Goal: Transaction & Acquisition: Purchase product/service

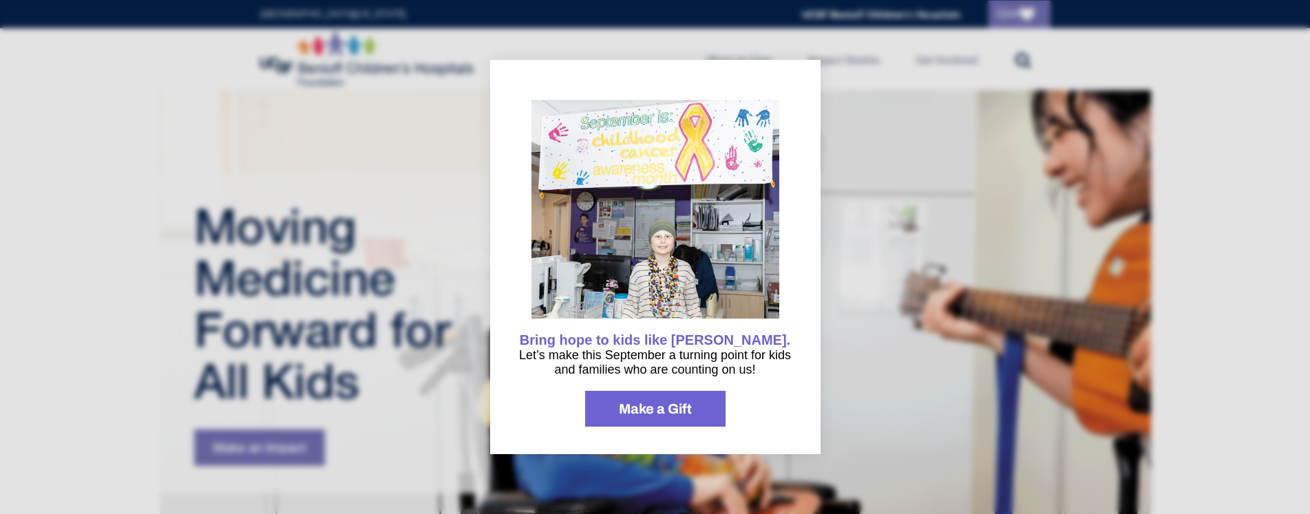
click at [781, 73] on div "Bring hope to kids like [PERSON_NAME]. Let’s make this September a turning poin…" at bounding box center [655, 257] width 330 height 394
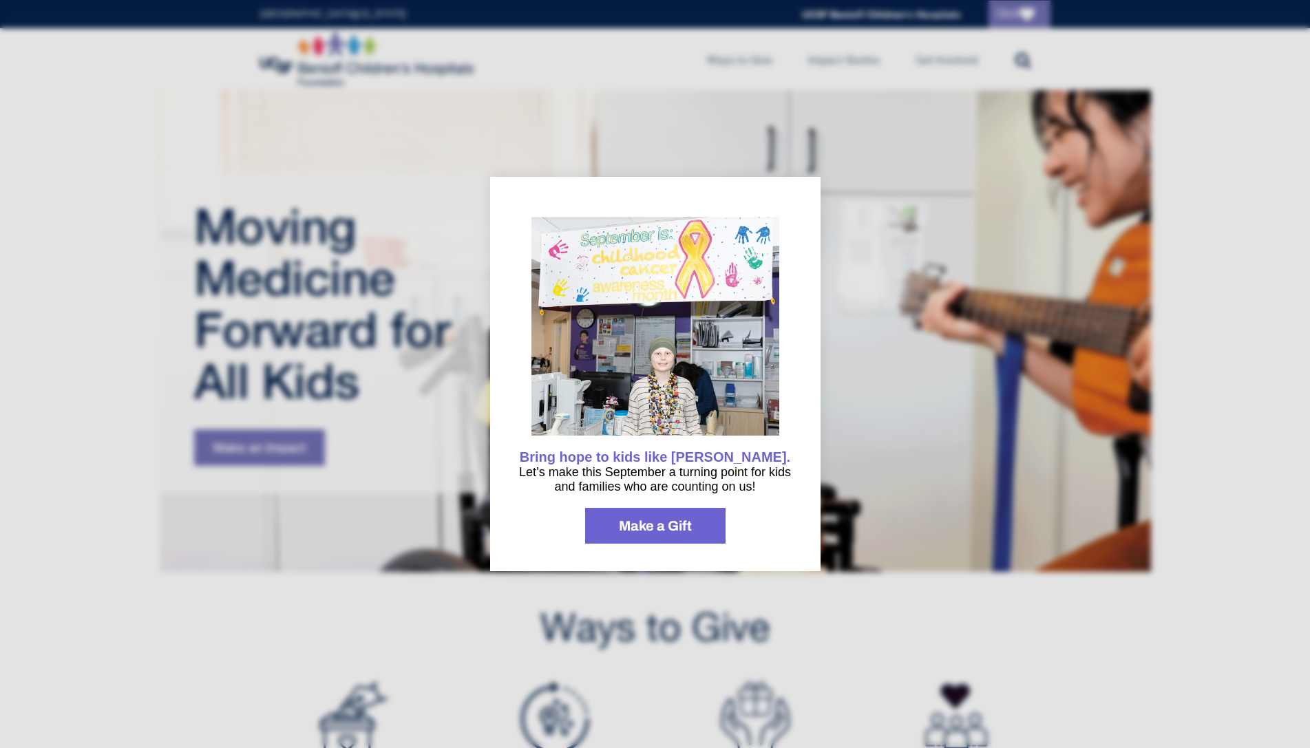
click at [312, 256] on div at bounding box center [655, 374] width 1310 height 748
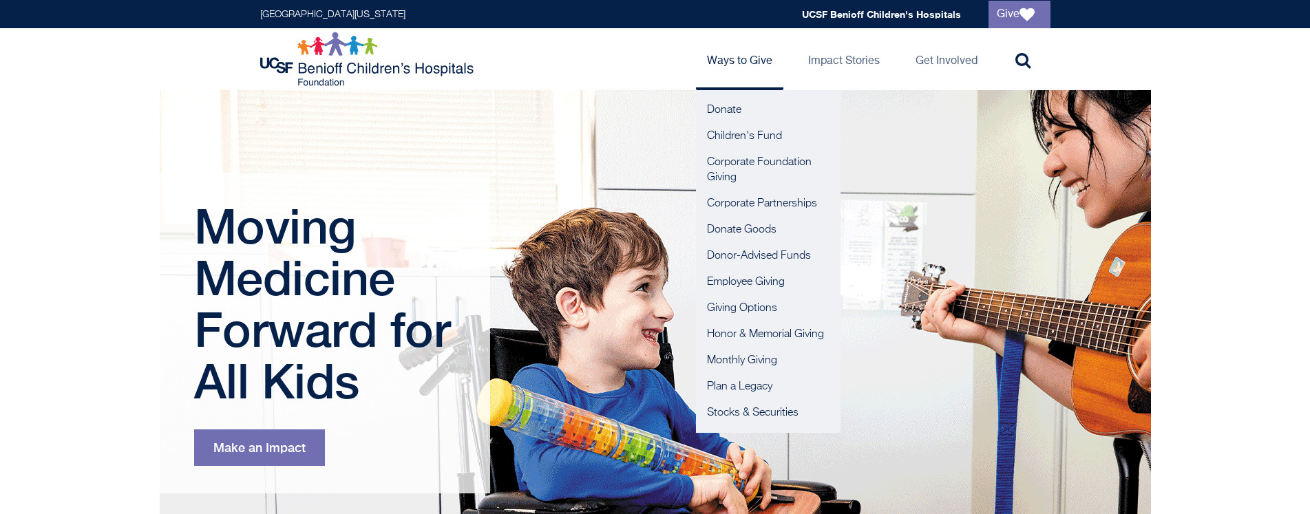
click at [733, 61] on link "Ways to Give" at bounding box center [739, 59] width 87 height 62
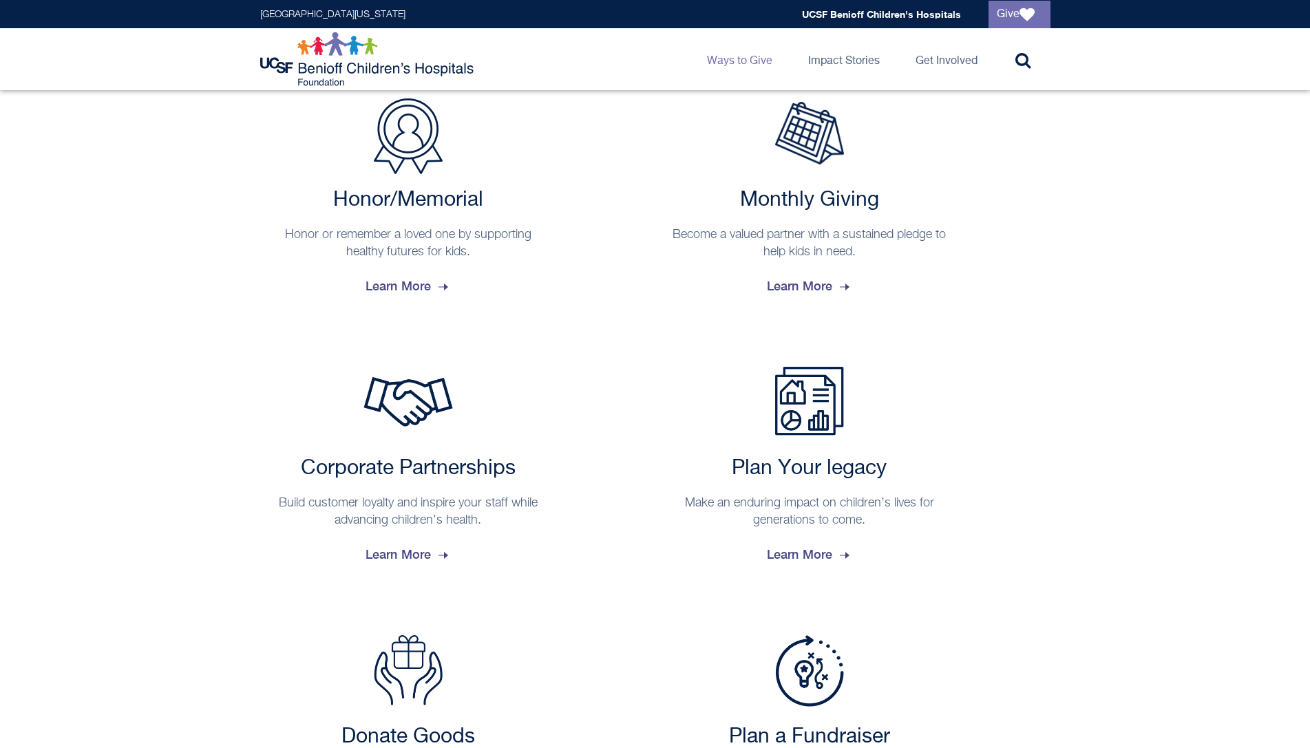
scroll to position [1110, 0]
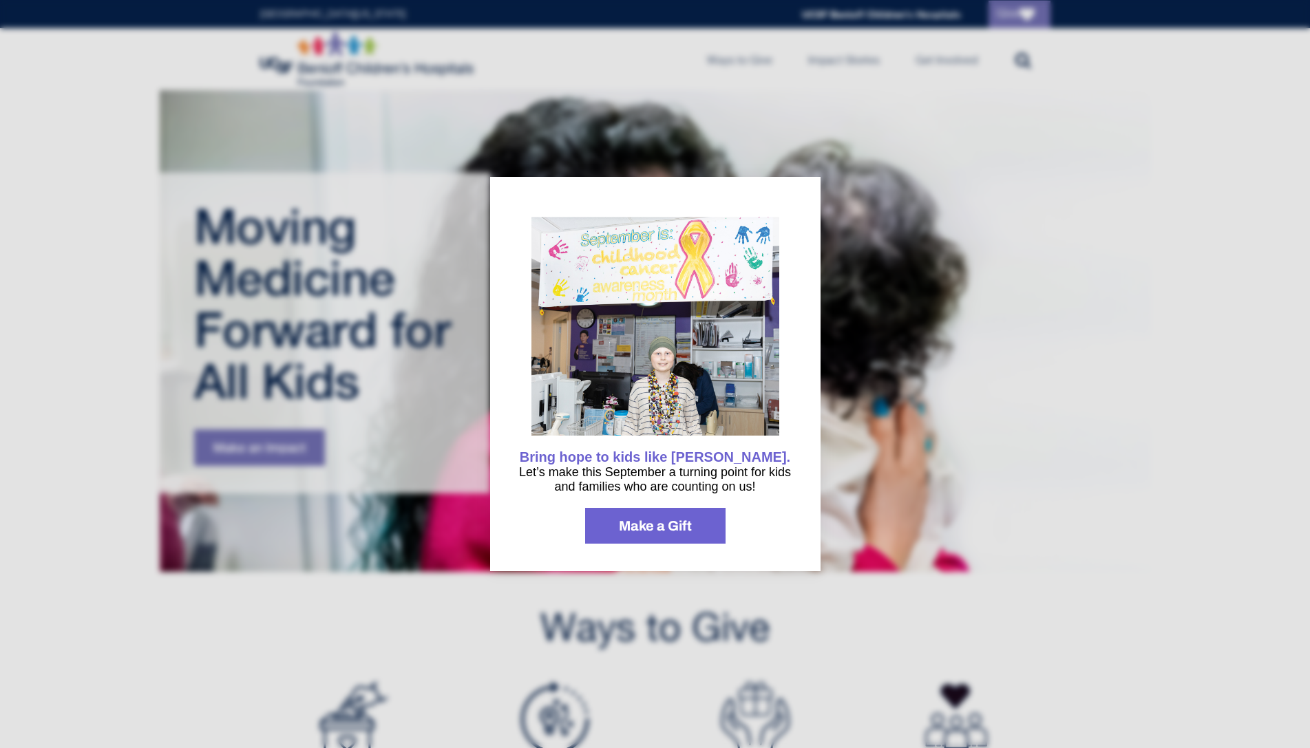
click at [342, 644] on div at bounding box center [655, 374] width 1310 height 748
